Goal: Task Accomplishment & Management: Manage account settings

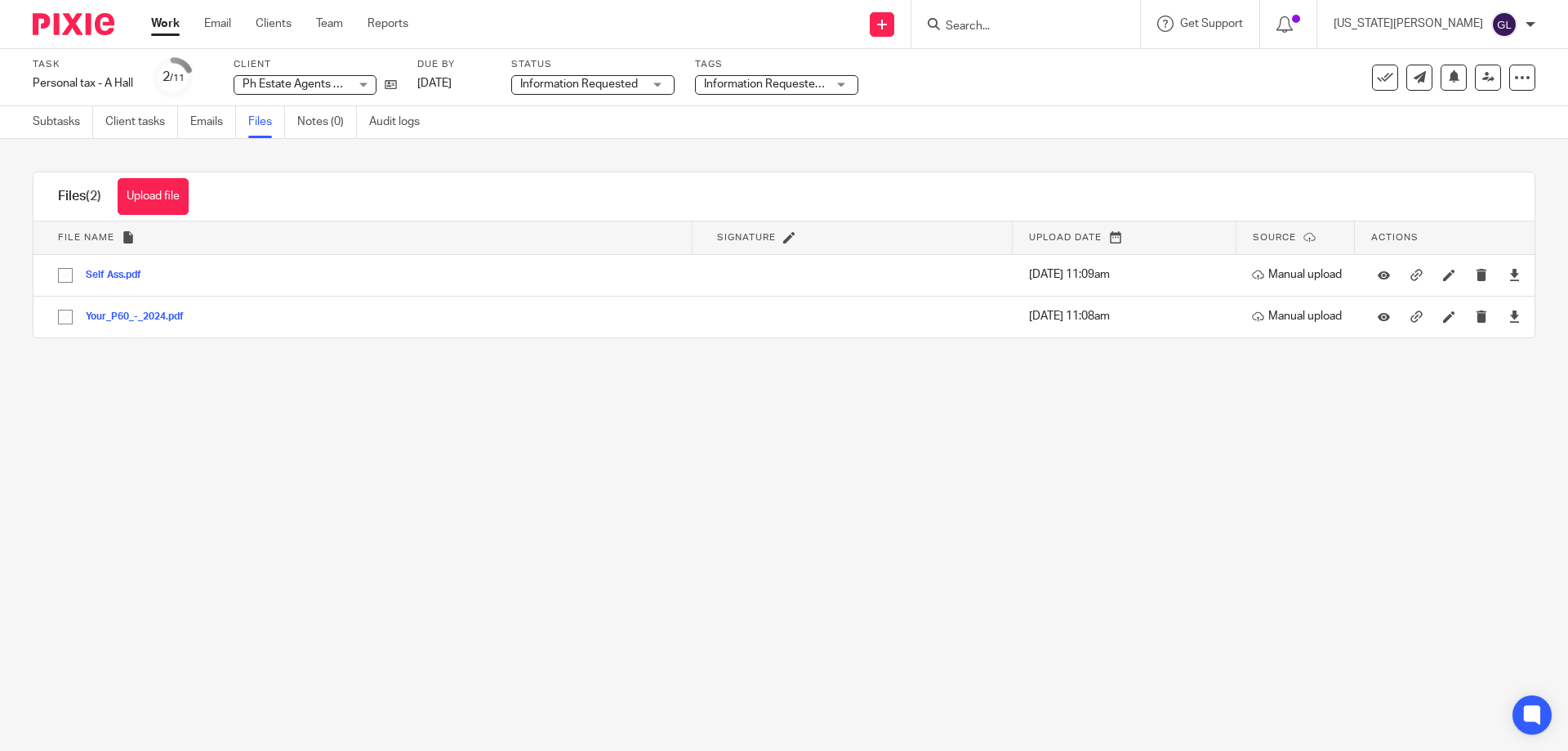
click at [791, 78] on span "Information Requested/Chased" at bounding box center [765, 84] width 122 height 17
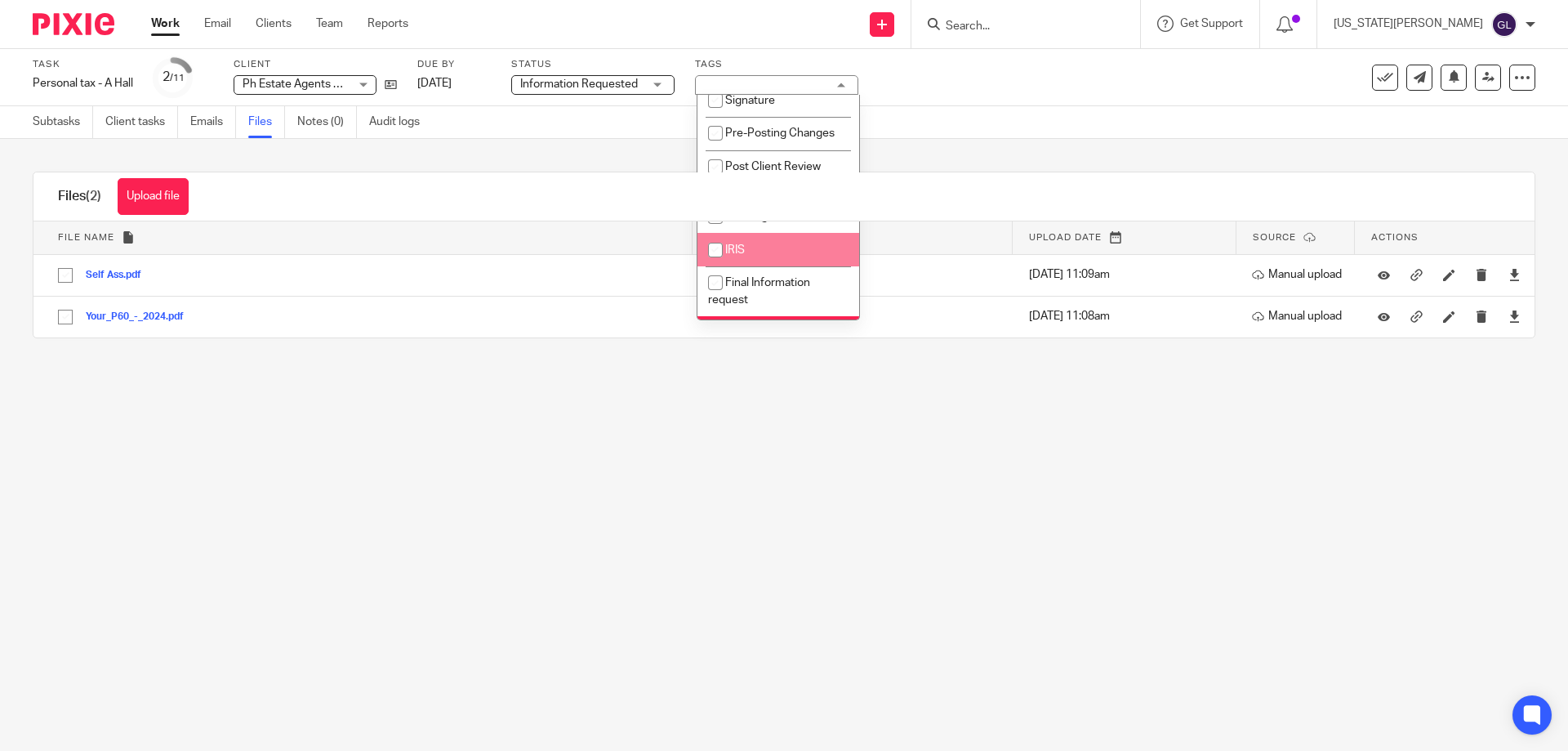
scroll to position [490, 0]
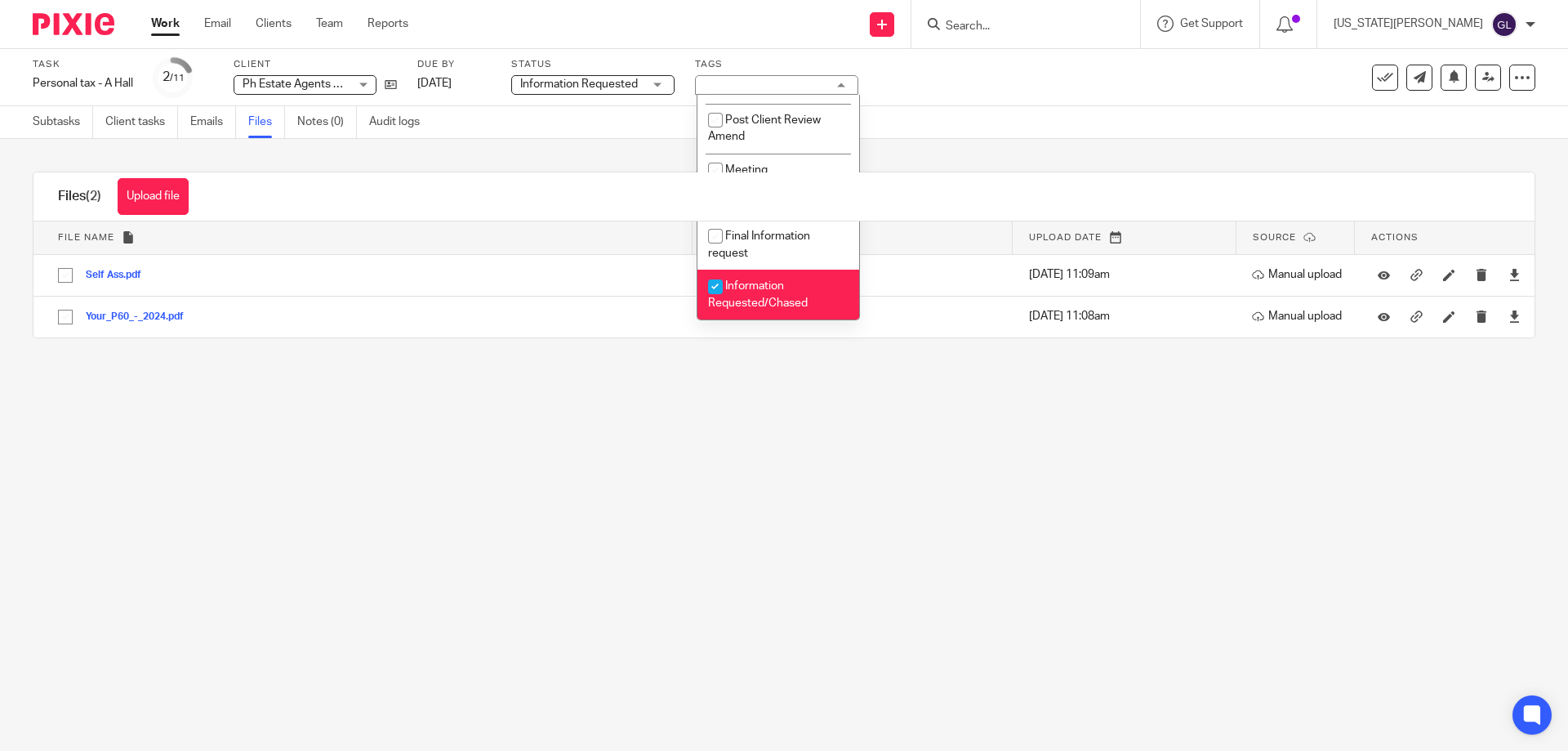
click at [740, 299] on span "Information Requested/Chased" at bounding box center [759, 295] width 100 height 29
checkbox input "false"
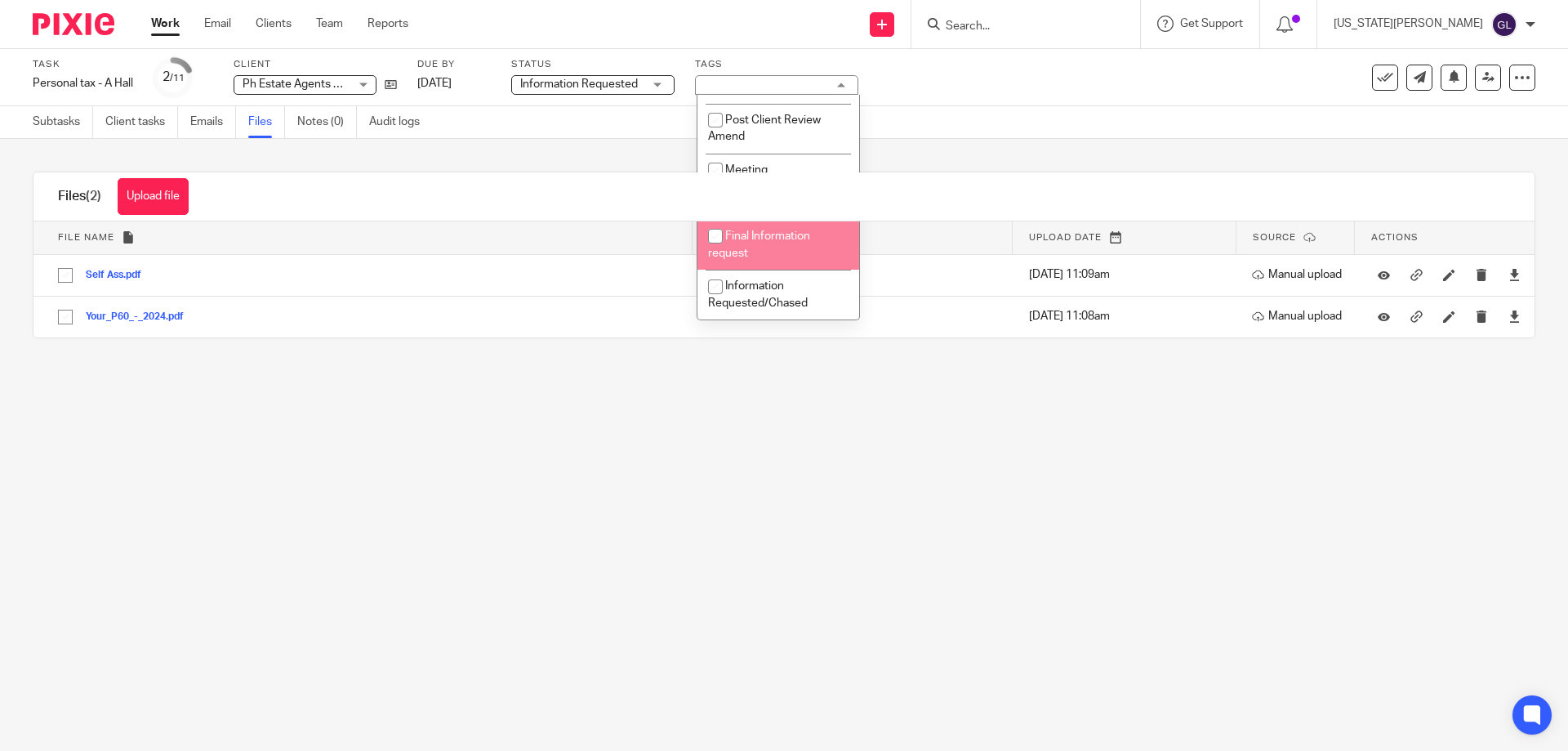
scroll to position [505, 0]
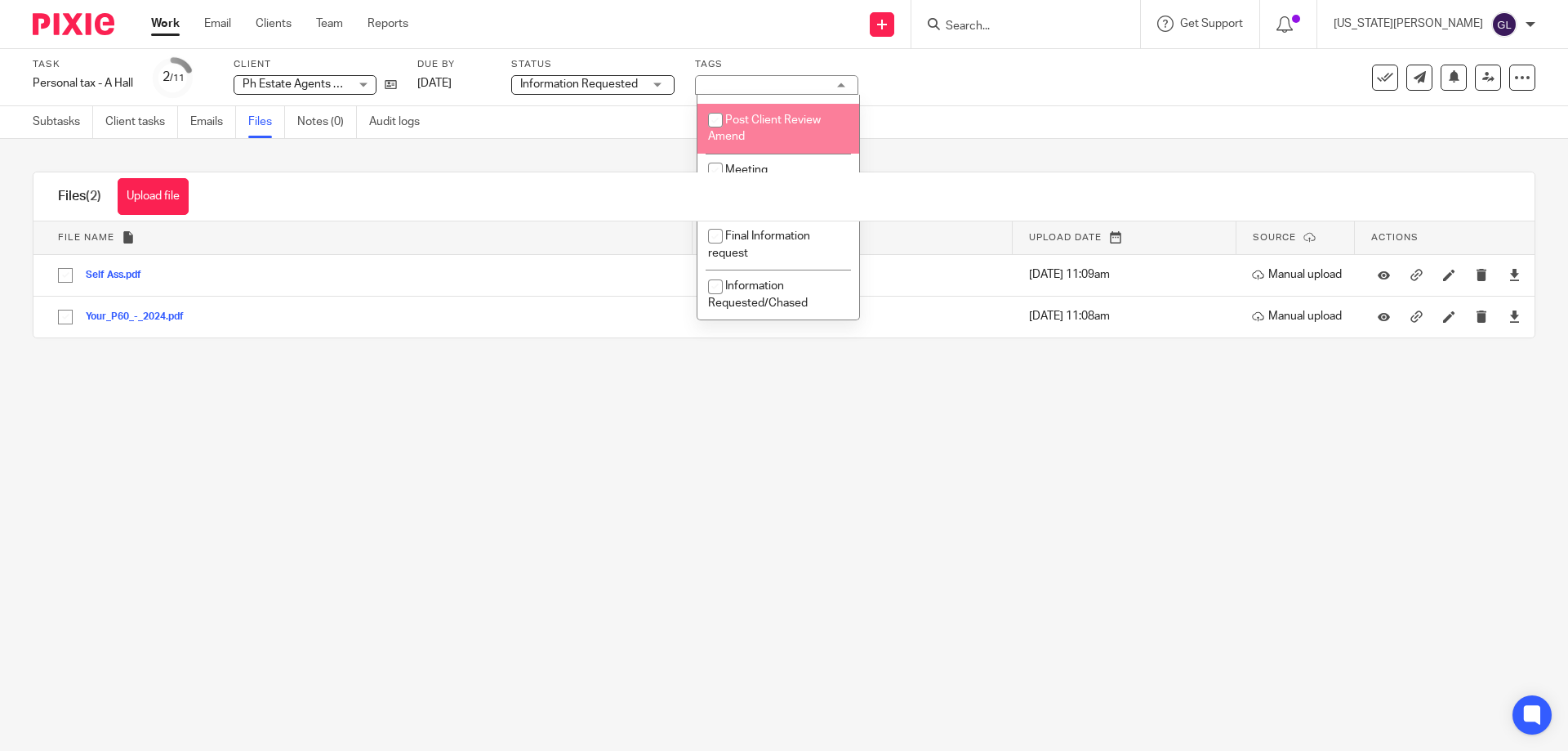
click at [983, 88] on div "Task Personal tax - A Hall Save Personal tax - A Hall 2 /11 Client Ph Estate Ag…" at bounding box center [659, 78] width 1252 height 39
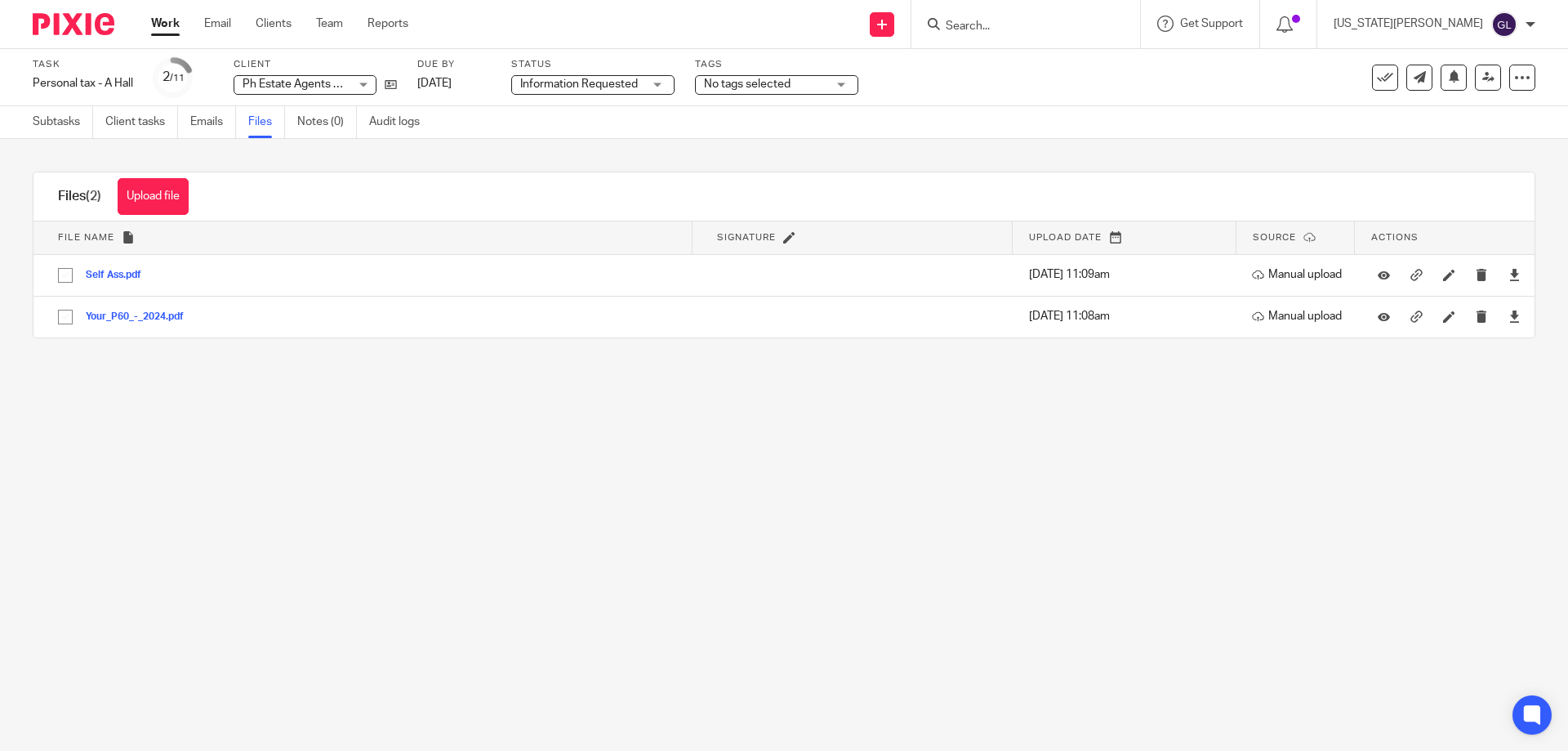
click at [831, 79] on div "No tags selected" at bounding box center [776, 85] width 163 height 20
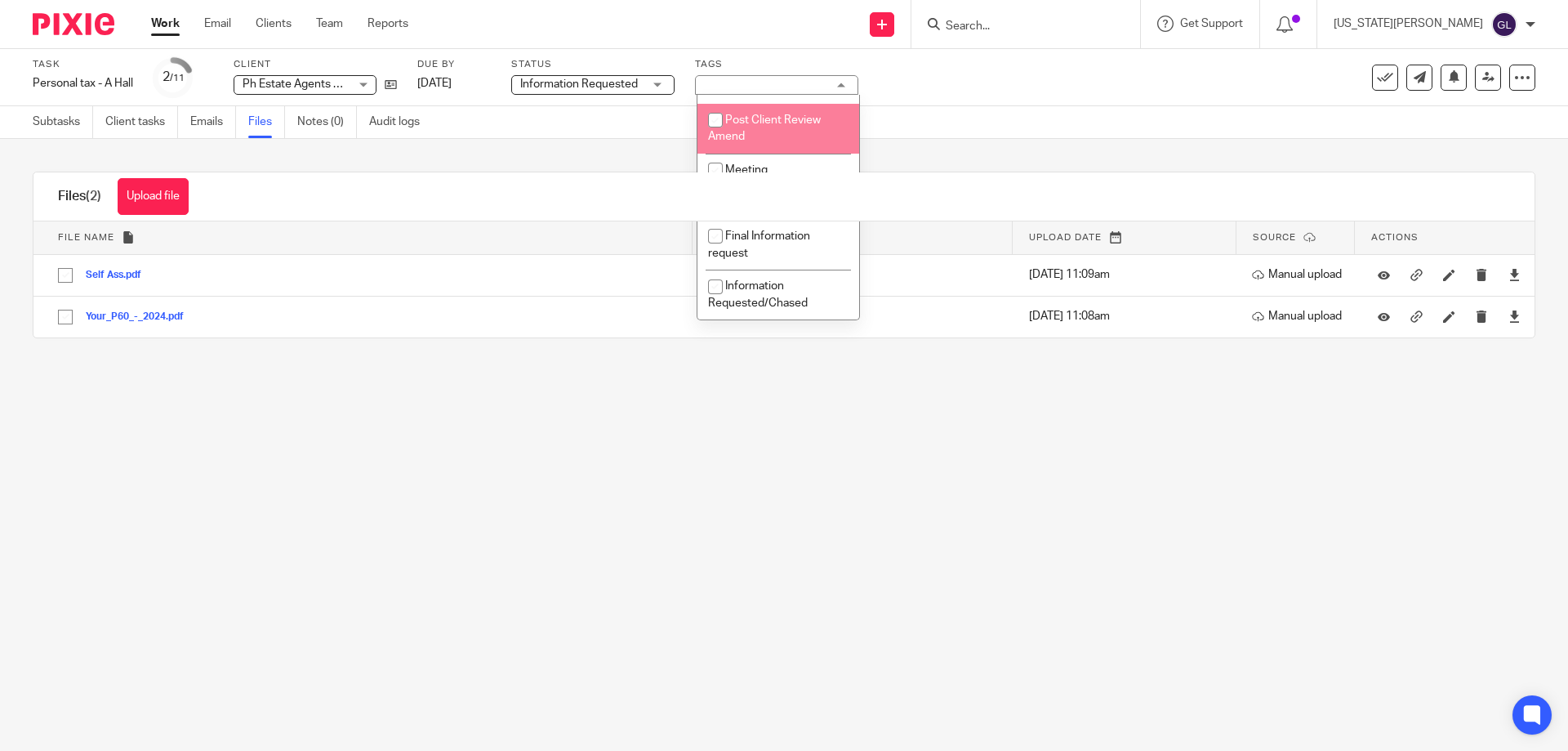
scroll to position [423, 0]
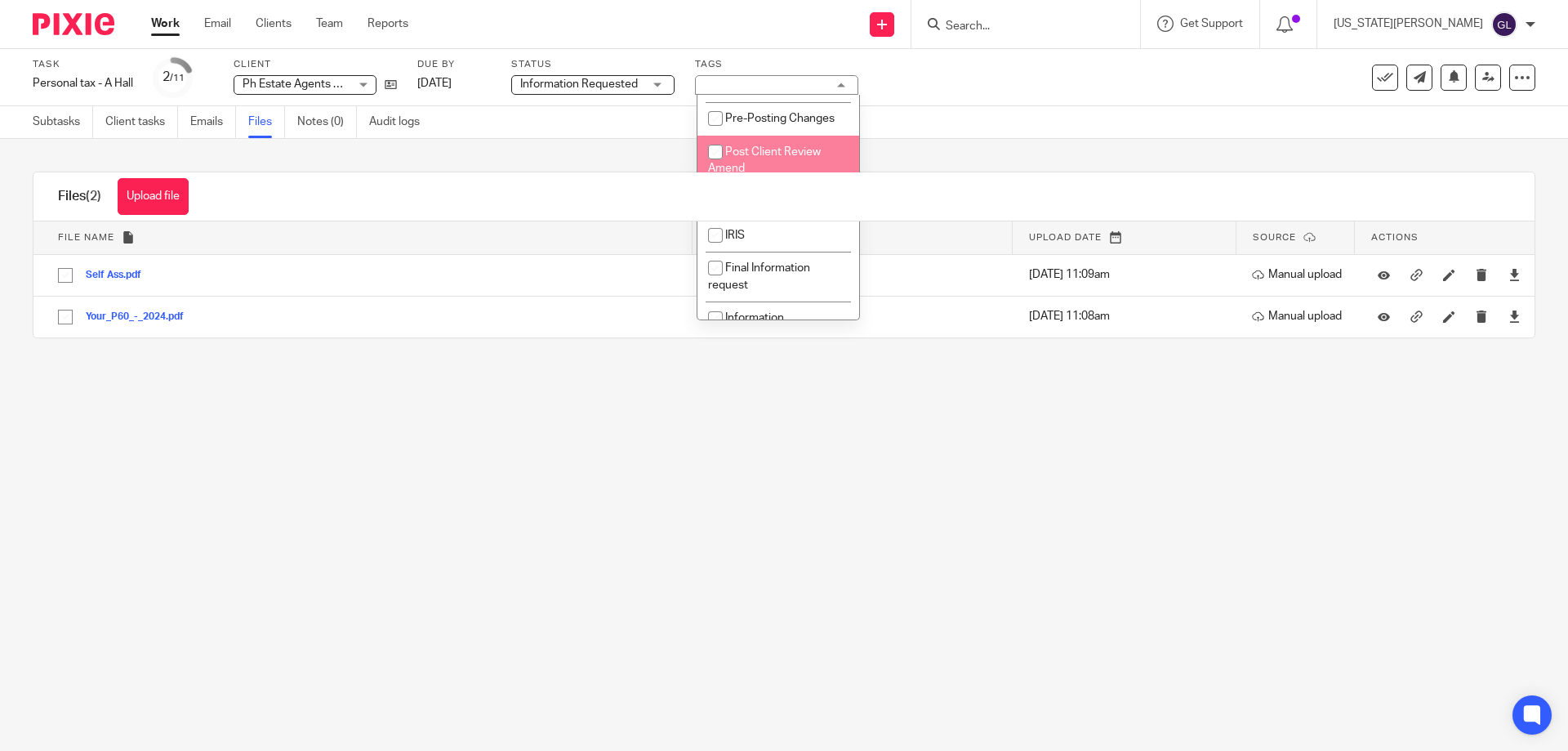
click at [766, 186] on li "Post Client Review Amend" at bounding box center [778, 161] width 162 height 50
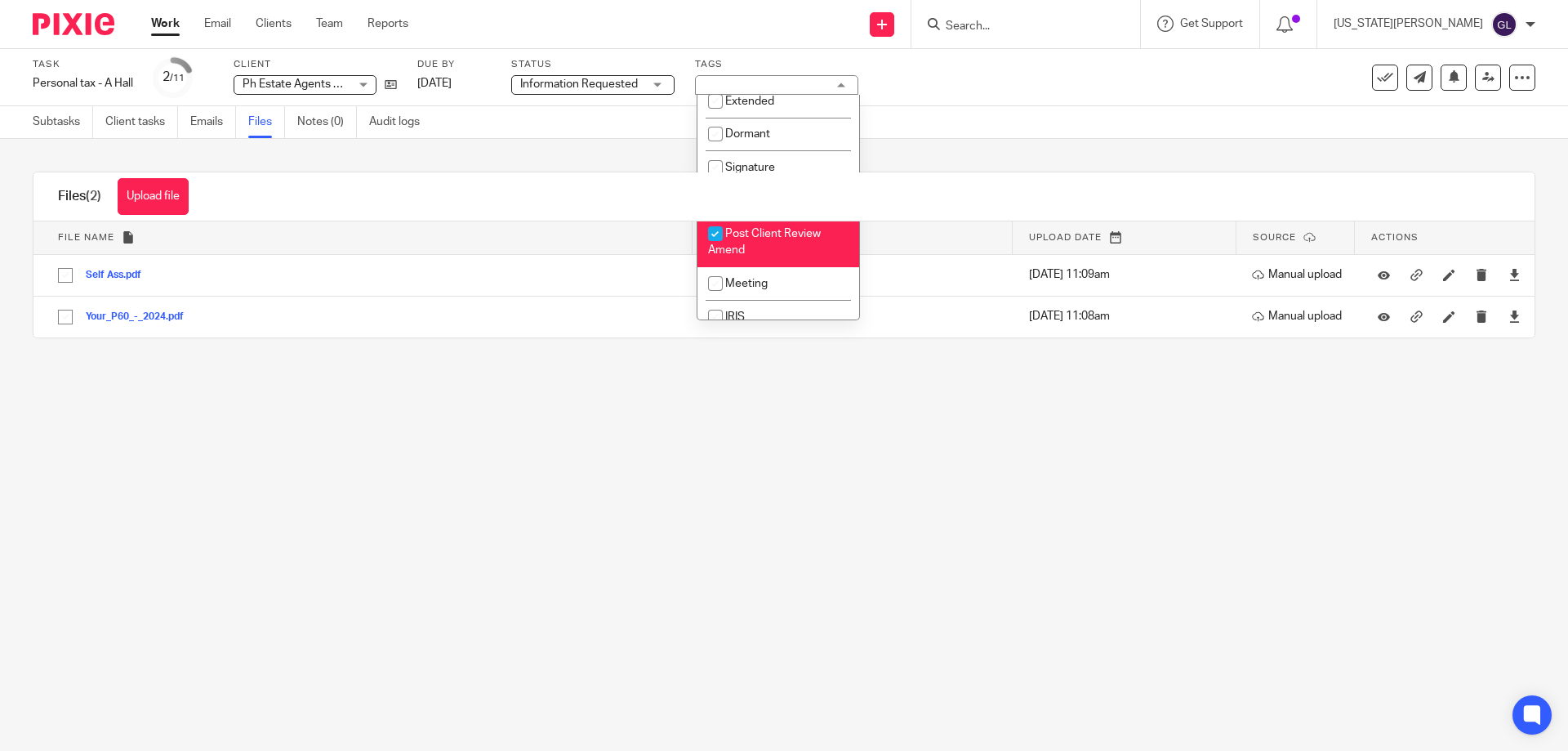
click at [747, 267] on li "Post Client Review Amend" at bounding box center [778, 242] width 162 height 50
checkbox input "false"
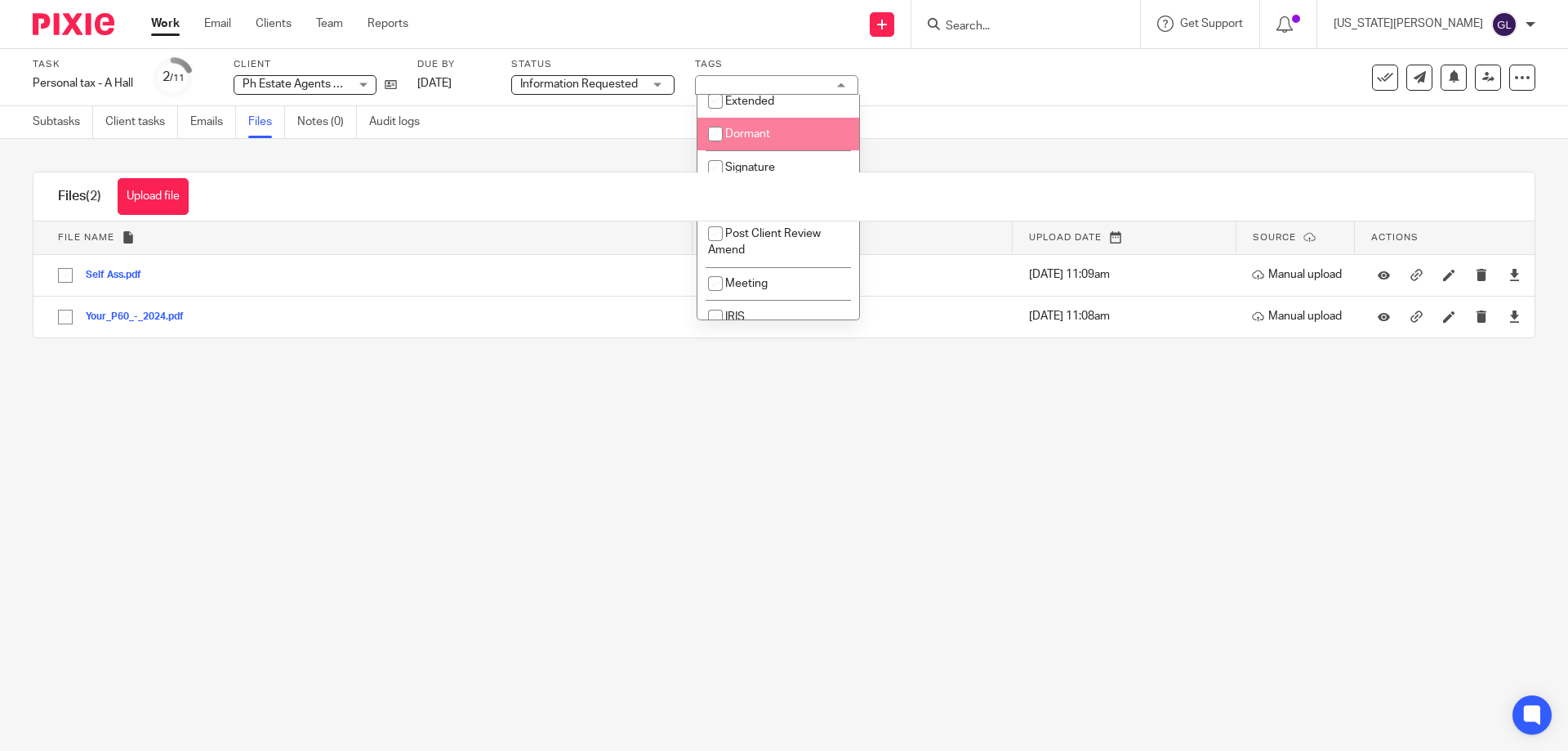
click at [782, 151] on li "Dormant" at bounding box center [778, 135] width 162 height 34
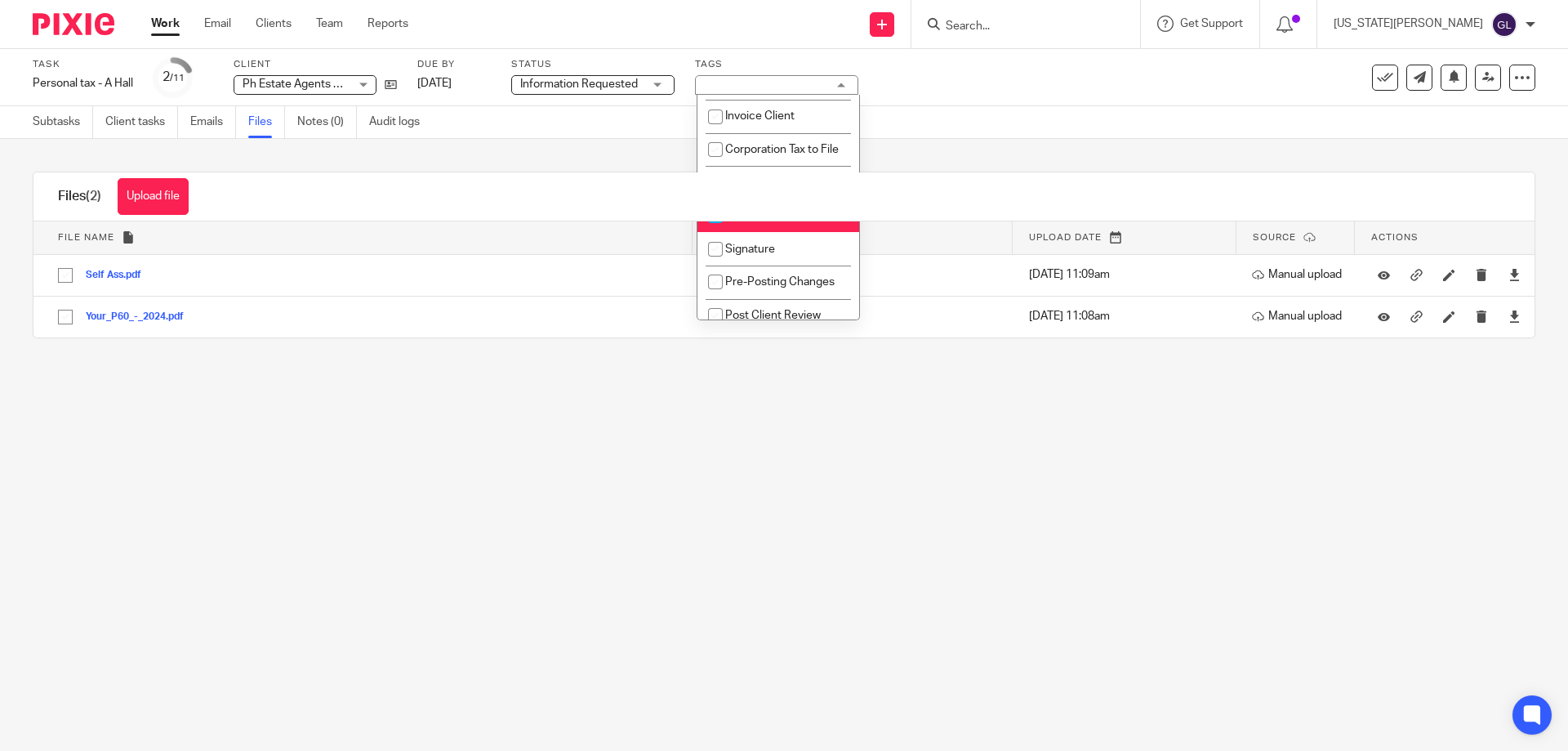
click at [773, 233] on li "Dormant" at bounding box center [778, 216] width 162 height 34
checkbox input "false"
click at [801, 98] on li "Records received" at bounding box center [778, 81] width 162 height 34
checkbox input "true"
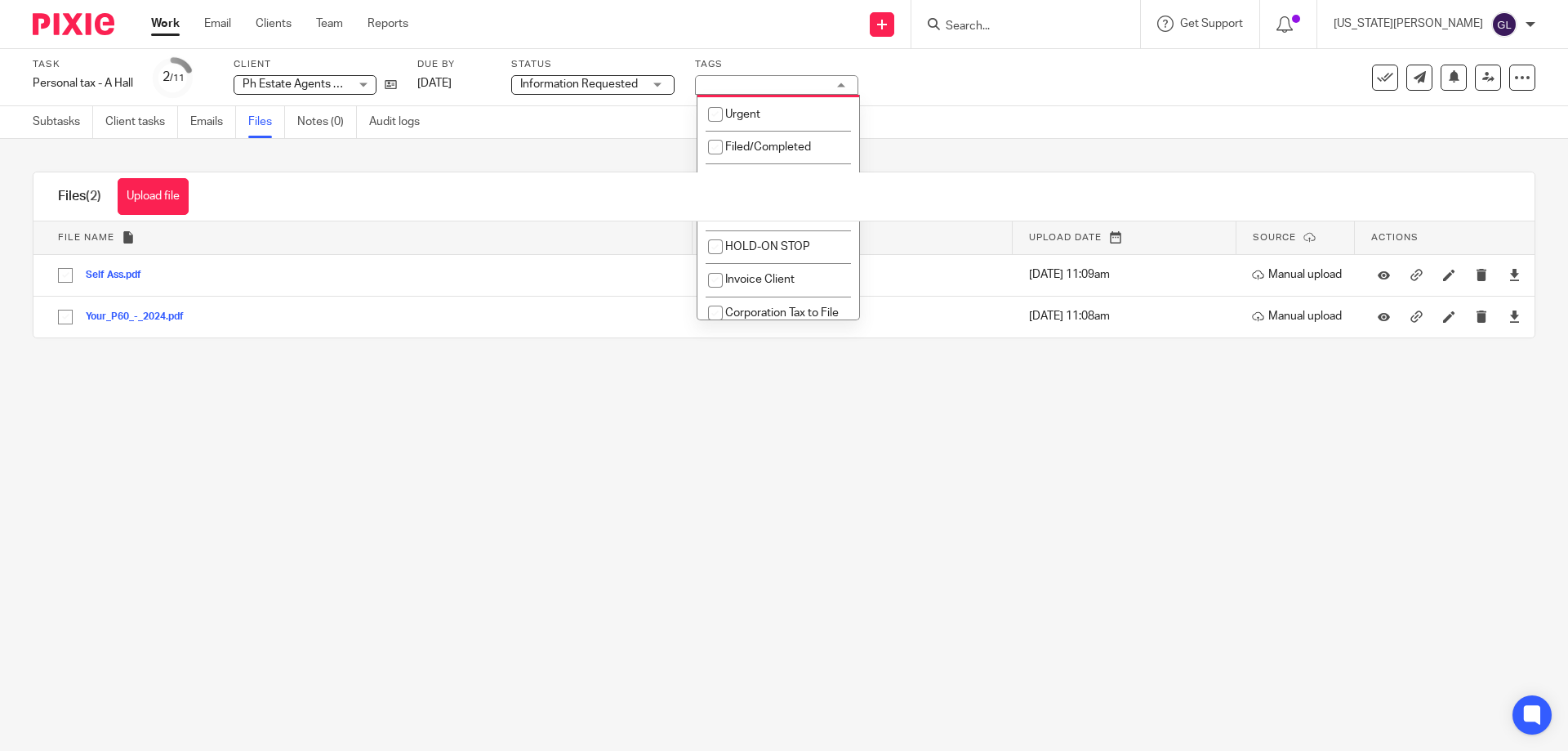
click at [1028, 149] on div "Upload file Drag & Drop your files, or click here Files uploading... Files (2) …" at bounding box center [784, 255] width 1568 height 232
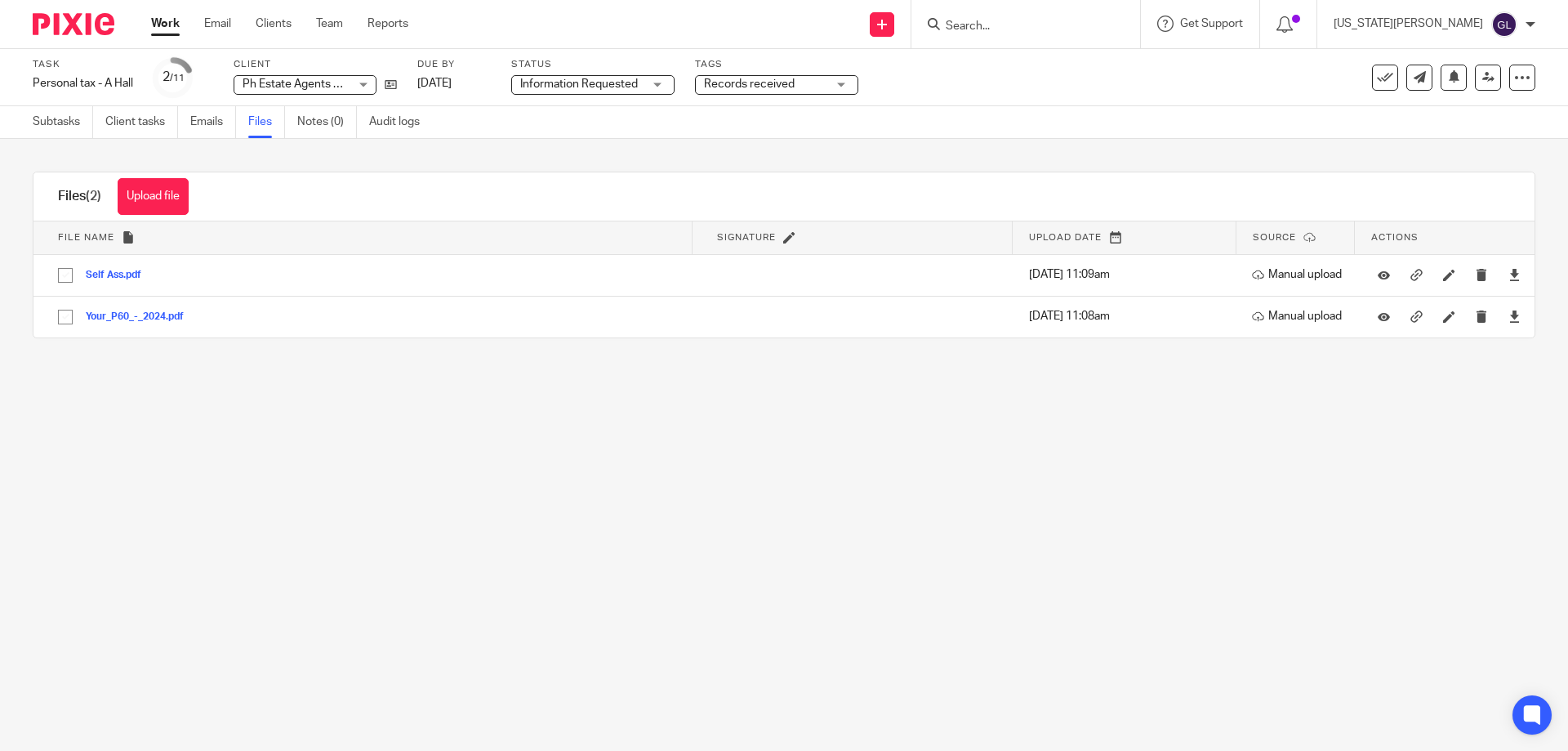
click at [720, 169] on div "Upload file Drag & Drop your files, or click here Files uploading... Files (2) …" at bounding box center [784, 255] width 1568 height 232
click at [642, 82] on span "Information Requested" at bounding box center [581, 84] width 122 height 17
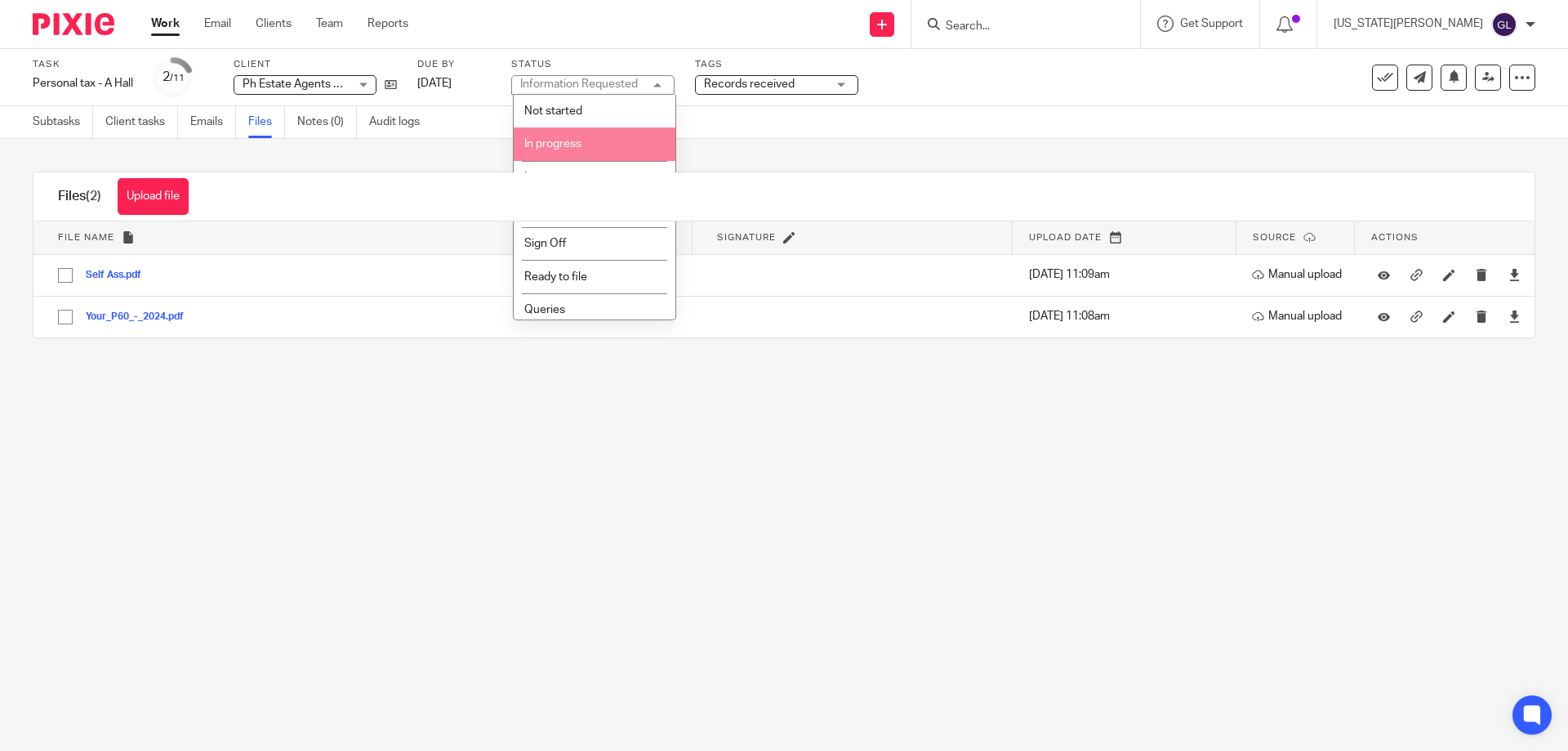
click at [603, 145] on li "In progress" at bounding box center [594, 145] width 162 height 34
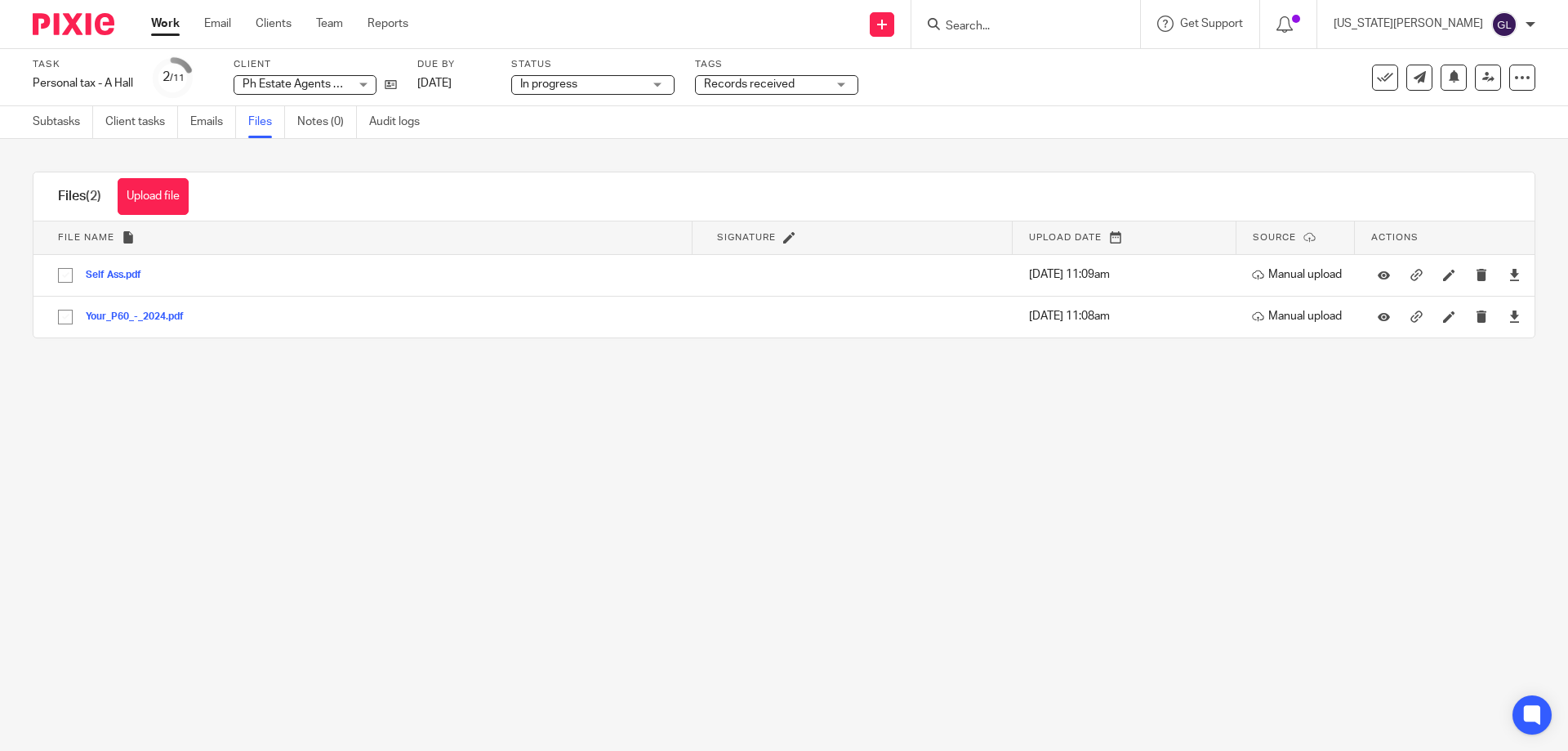
click at [635, 82] on span "In progress" at bounding box center [581, 84] width 122 height 17
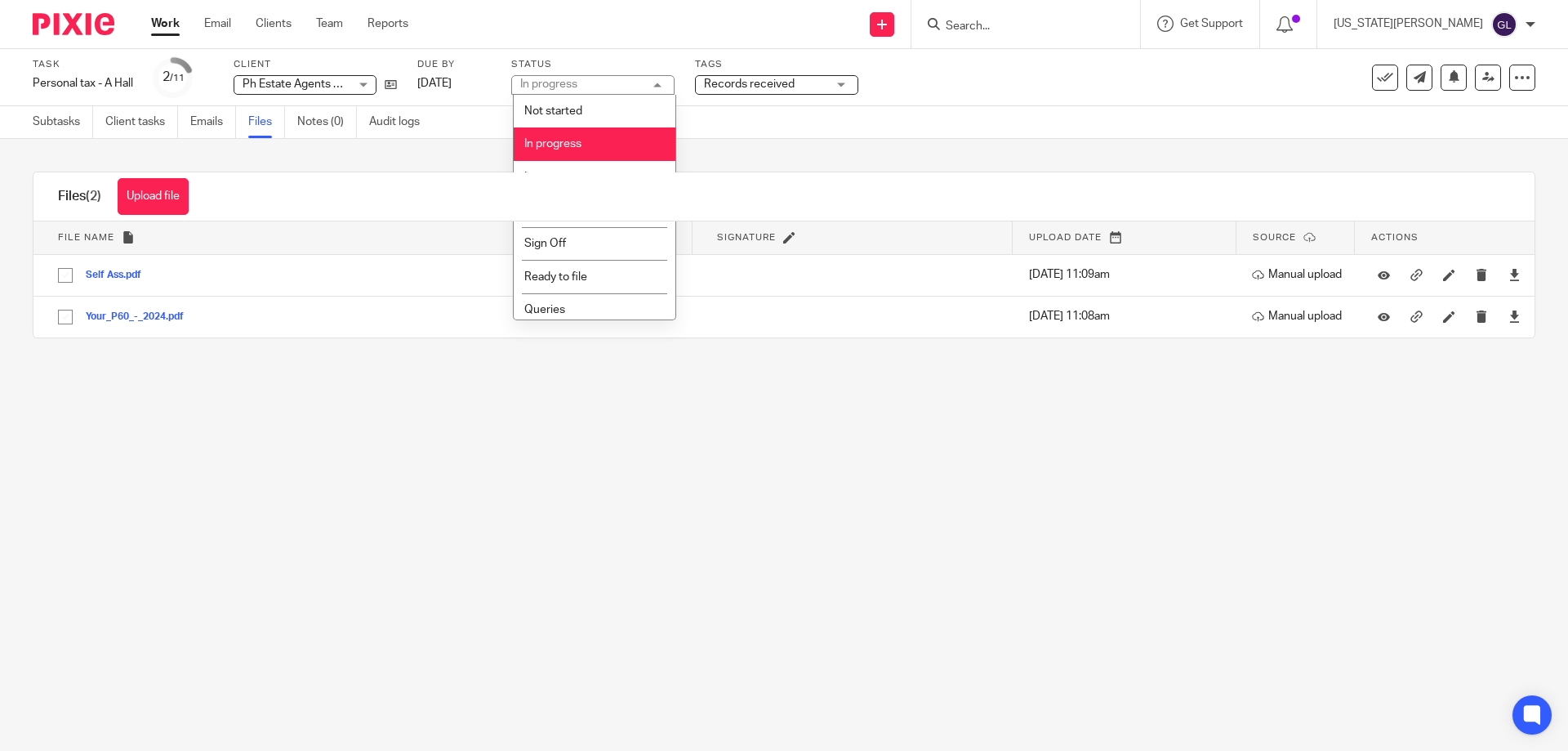
scroll to position [72, 0]
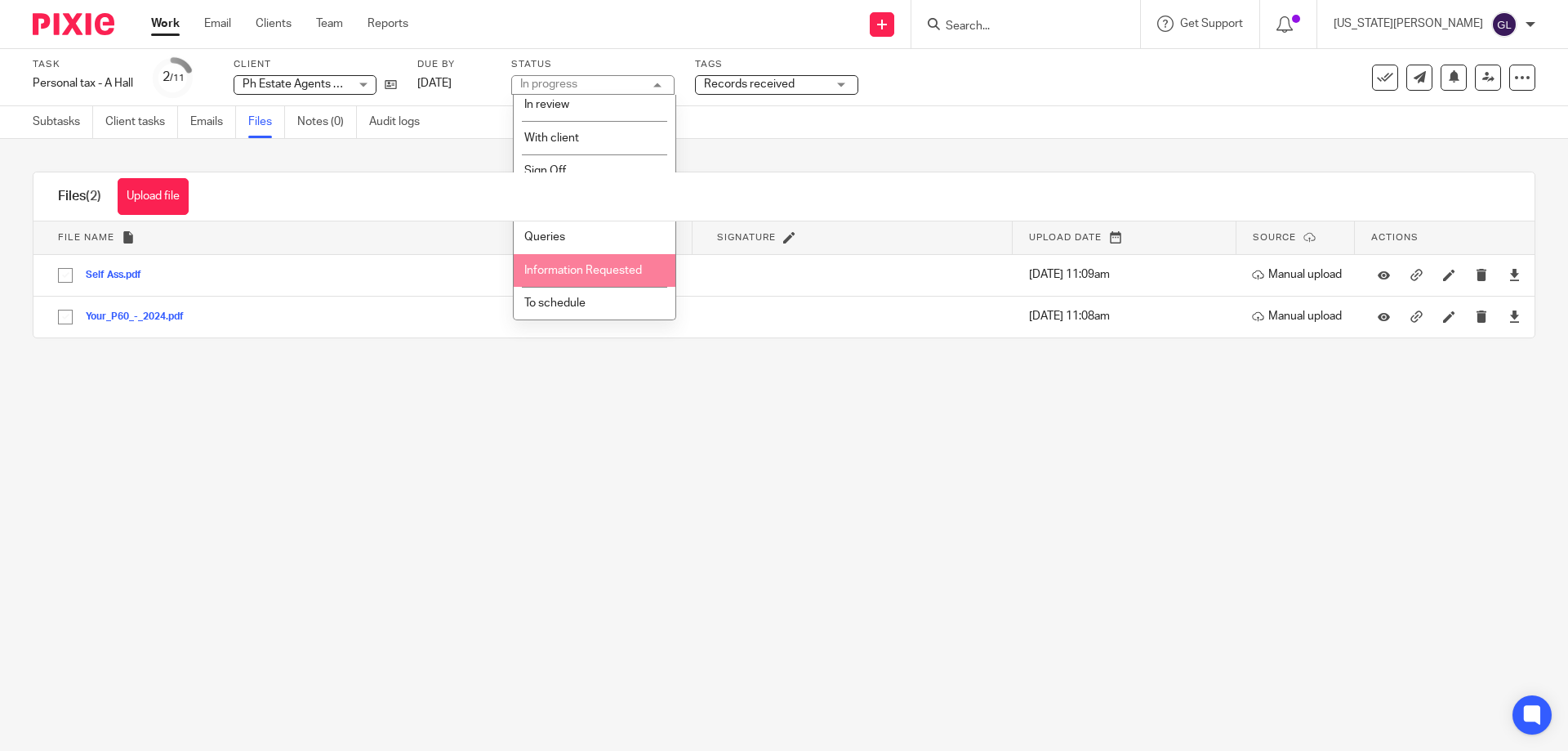
click at [621, 276] on li "Information Requested" at bounding box center [594, 271] width 162 height 34
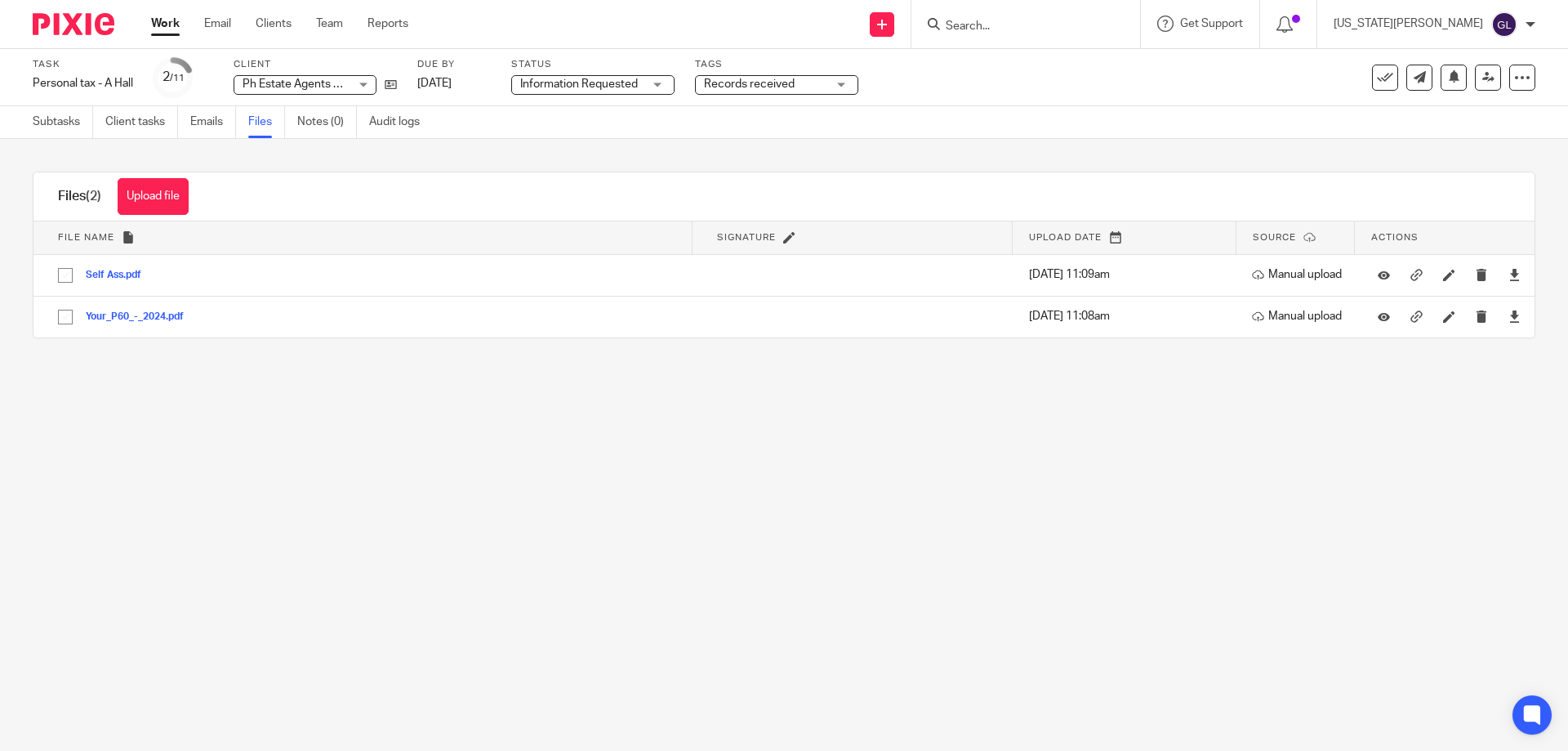
click at [639, 92] on span "Information Requested" at bounding box center [581, 84] width 122 height 17
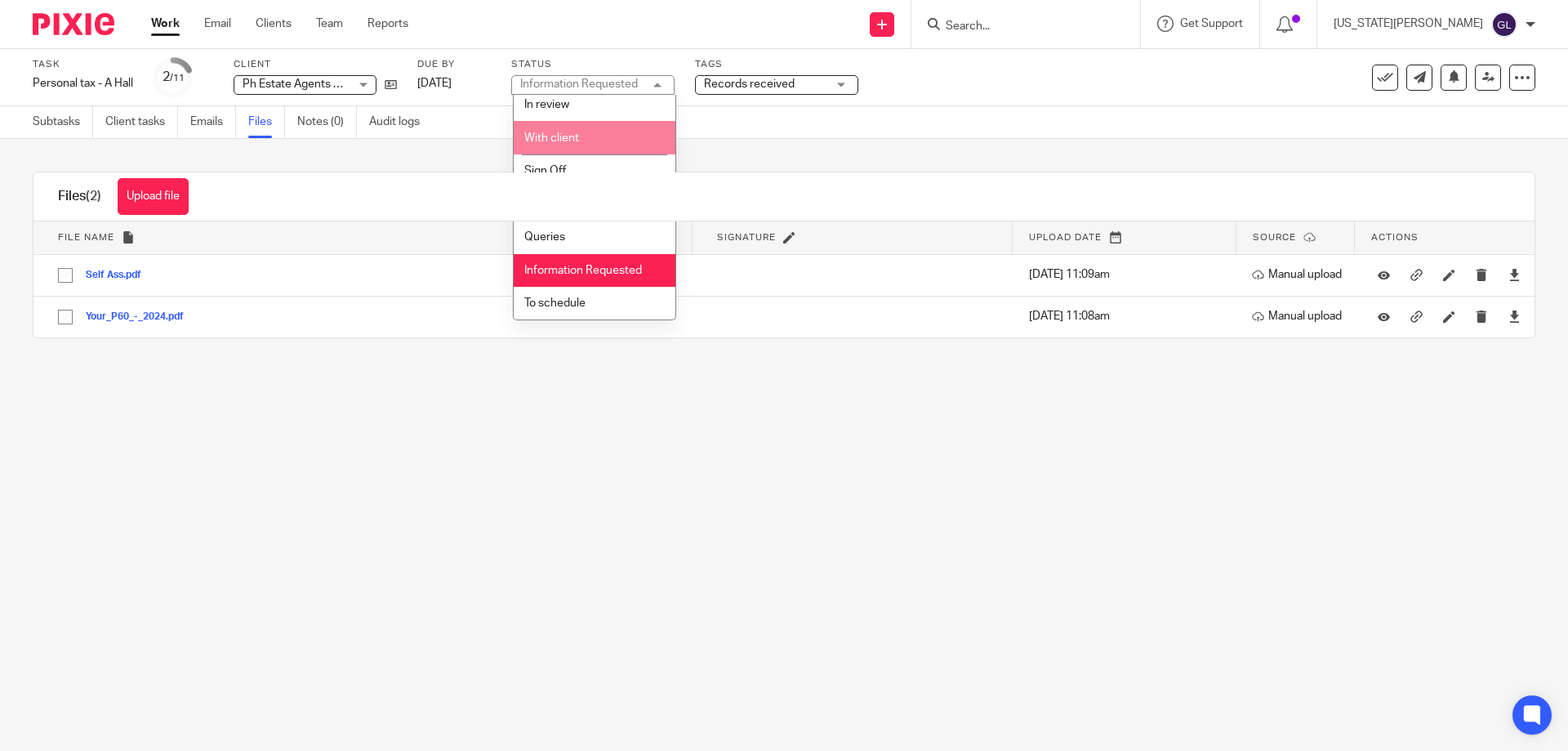
scroll to position [0, 0]
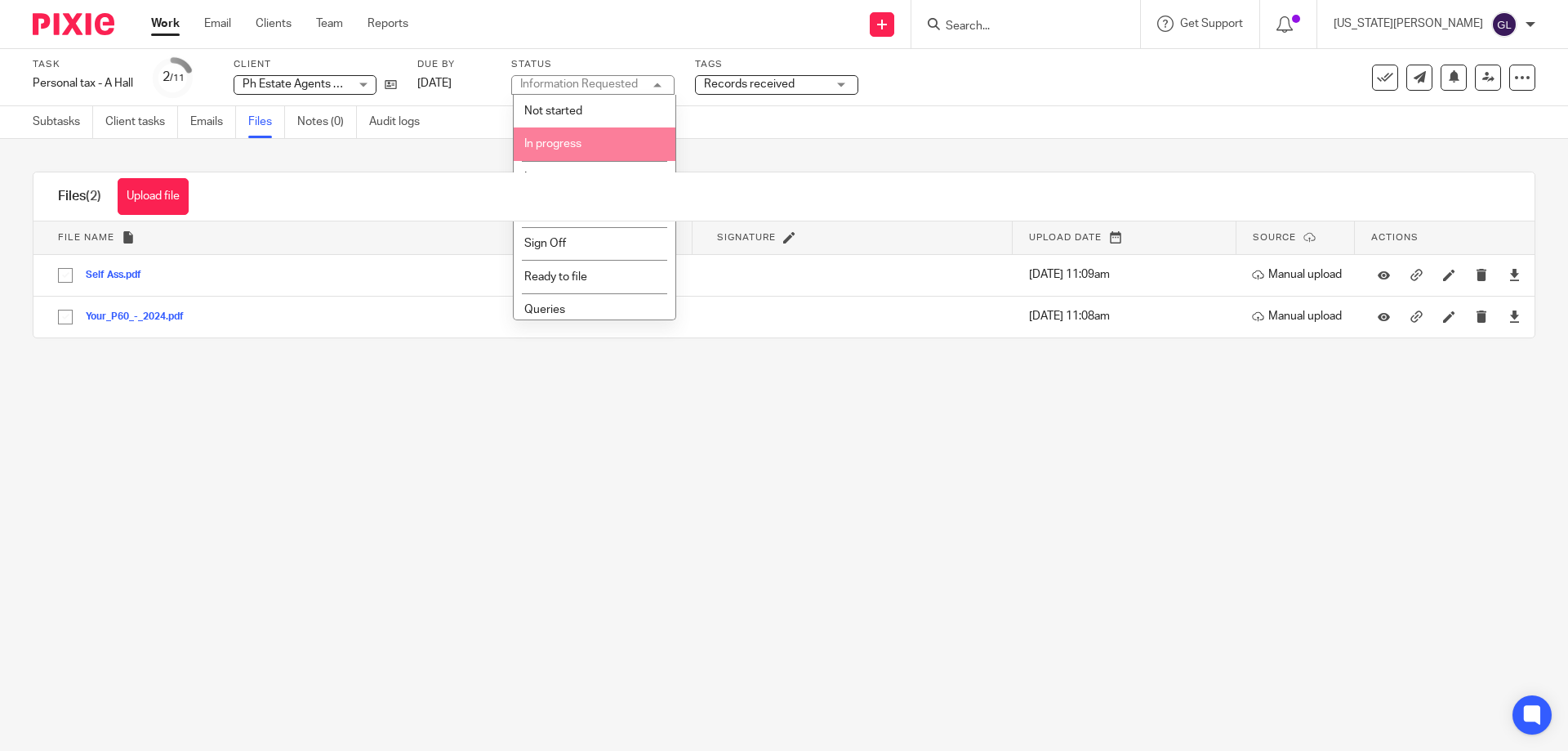
click at [593, 138] on li "In progress" at bounding box center [594, 145] width 162 height 34
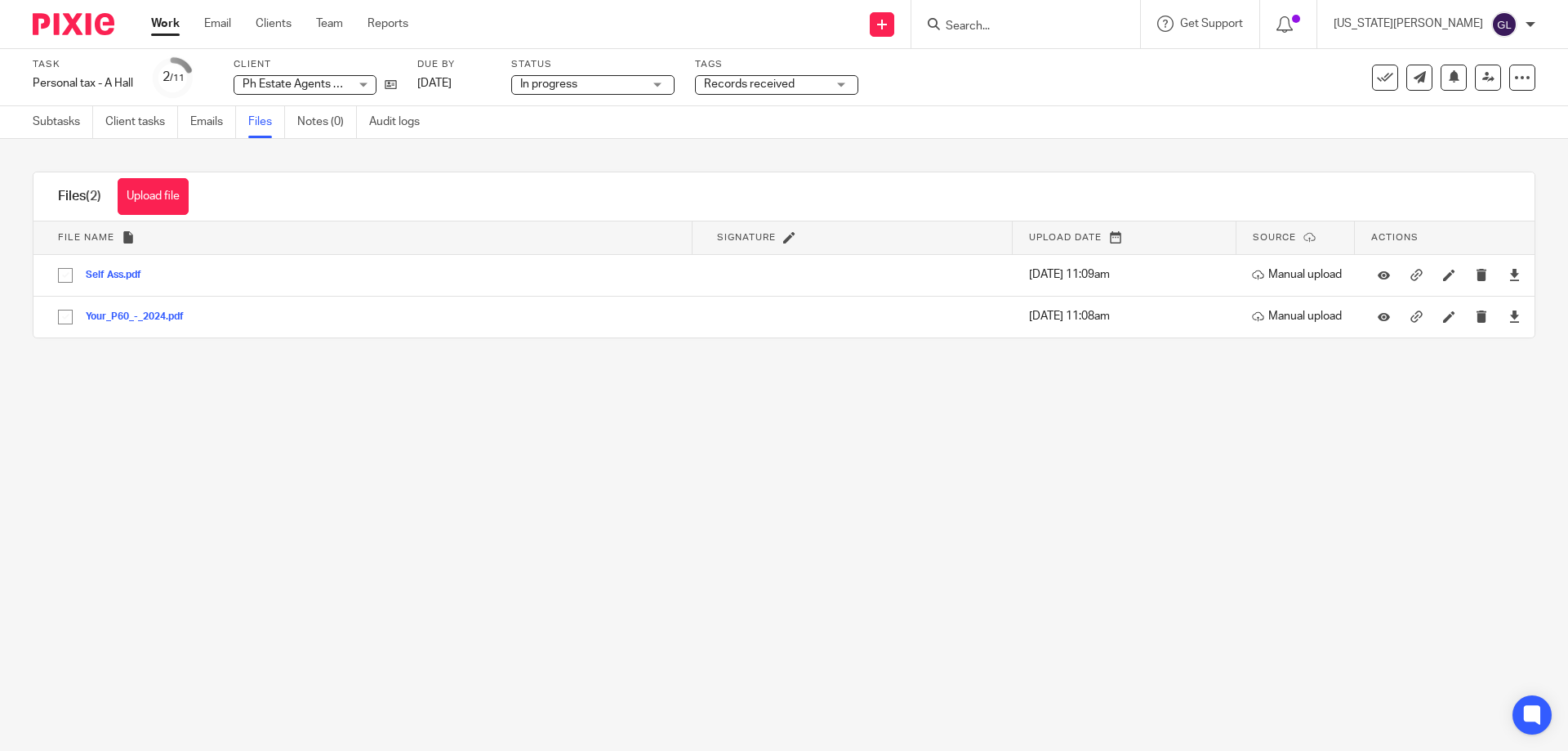
drag, startPoint x: 751, startPoint y: 140, endPoint x: 602, endPoint y: 148, distance: 149.2
click at [744, 140] on div "Upload file Drag & Drop your files, or click here Files uploading... Files (2) …" at bounding box center [784, 255] width 1568 height 232
click at [170, 24] on link "Work" at bounding box center [165, 23] width 29 height 16
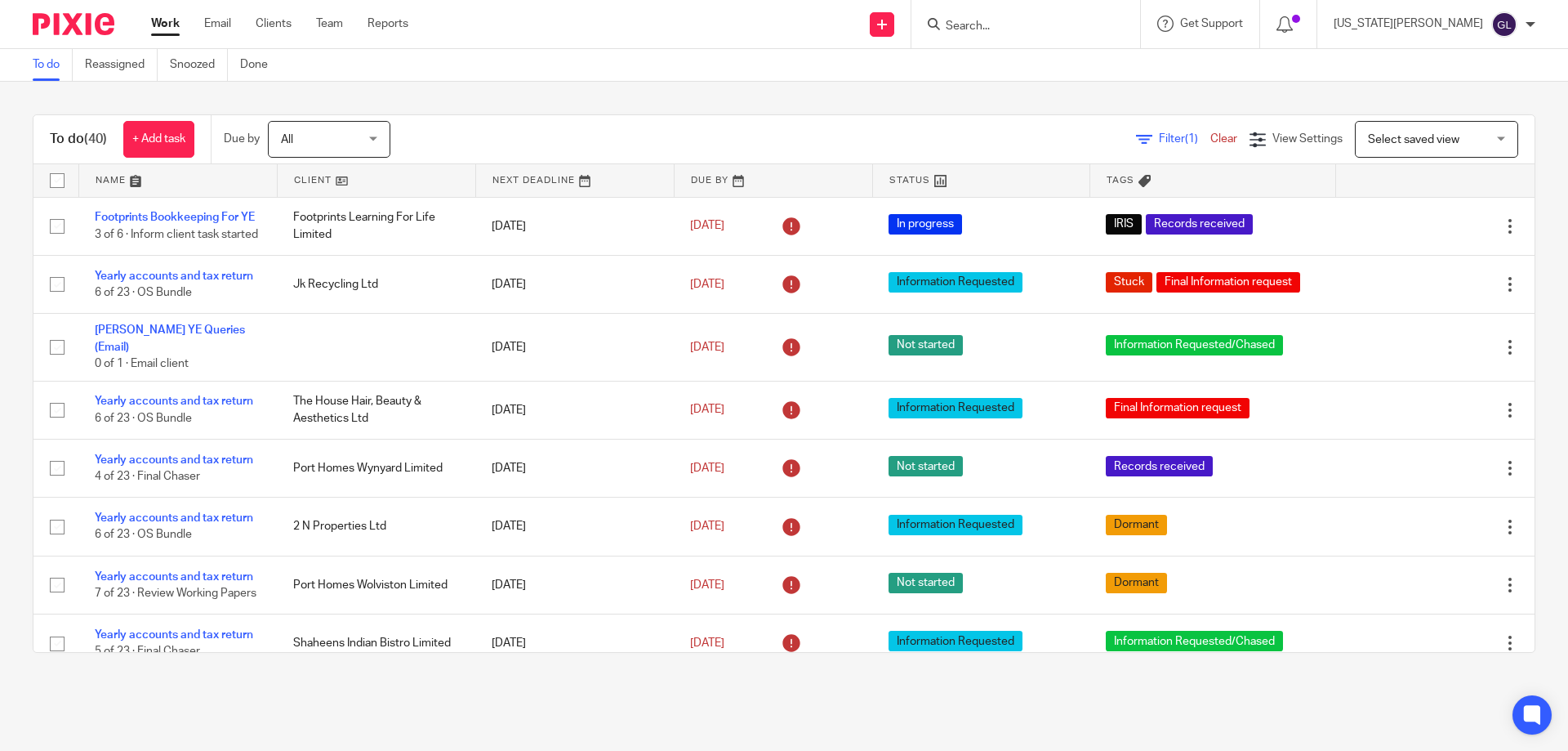
drag, startPoint x: 547, startPoint y: 39, endPoint x: 535, endPoint y: 4, distance: 37.0
click at [546, 36] on div "Send new email Create task Add client Request signature Get Support Contact via…" at bounding box center [1000, 24] width 1135 height 48
